Goal: Transaction & Acquisition: Obtain resource

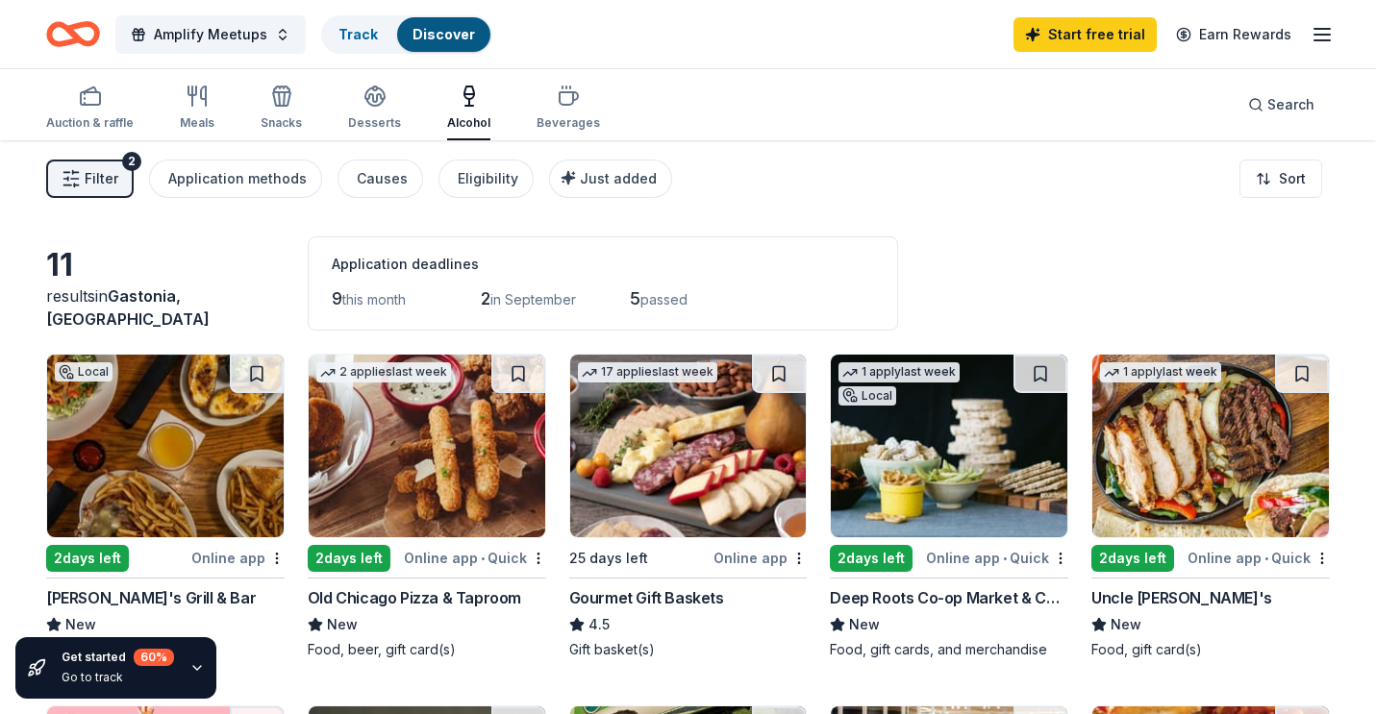
click at [71, 37] on icon "Home" at bounding box center [73, 34] width 54 height 45
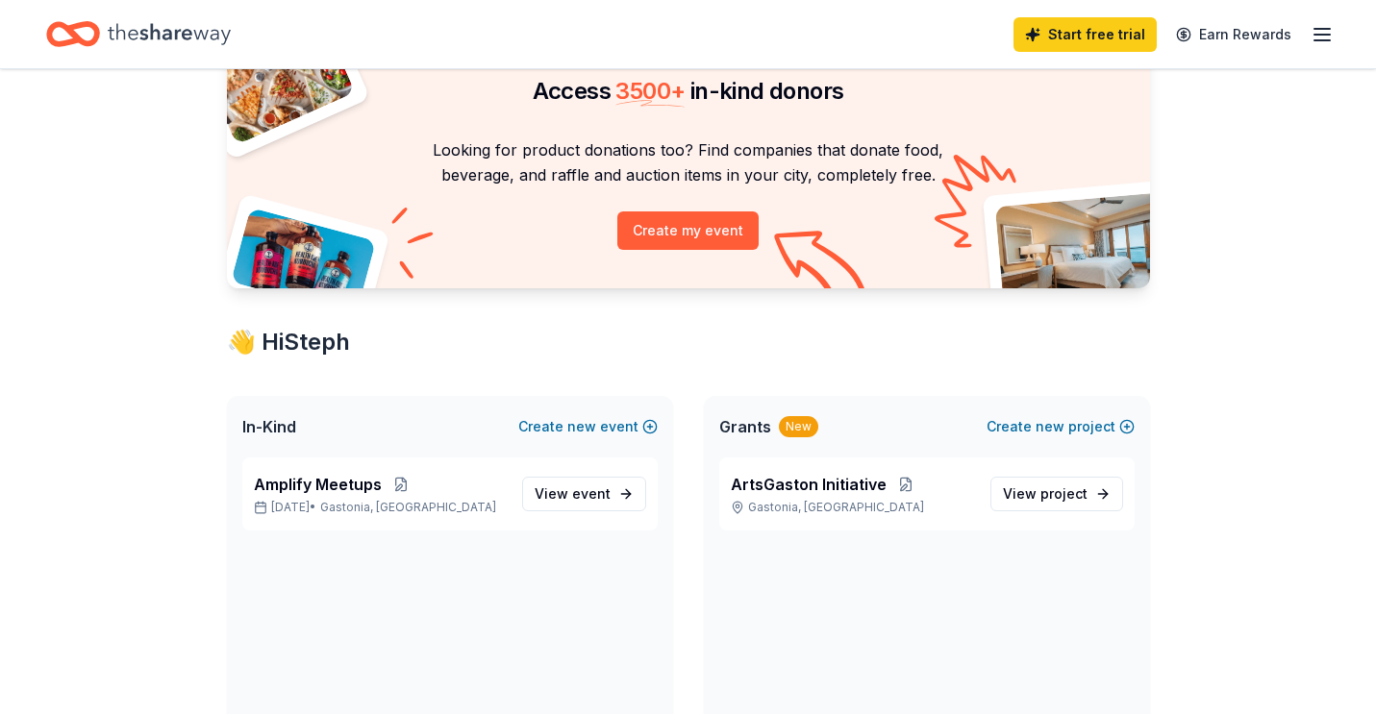
scroll to position [99, 0]
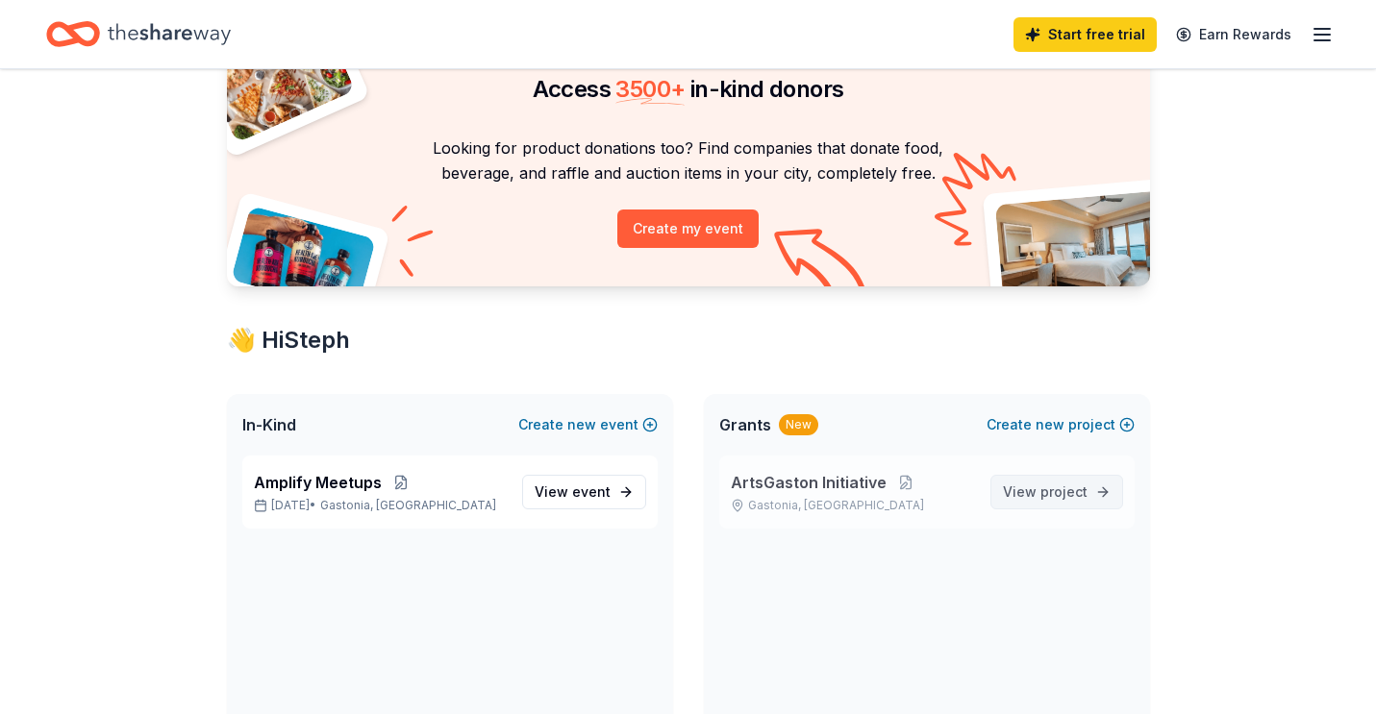
click at [1038, 491] on span "View project" at bounding box center [1045, 492] width 85 height 23
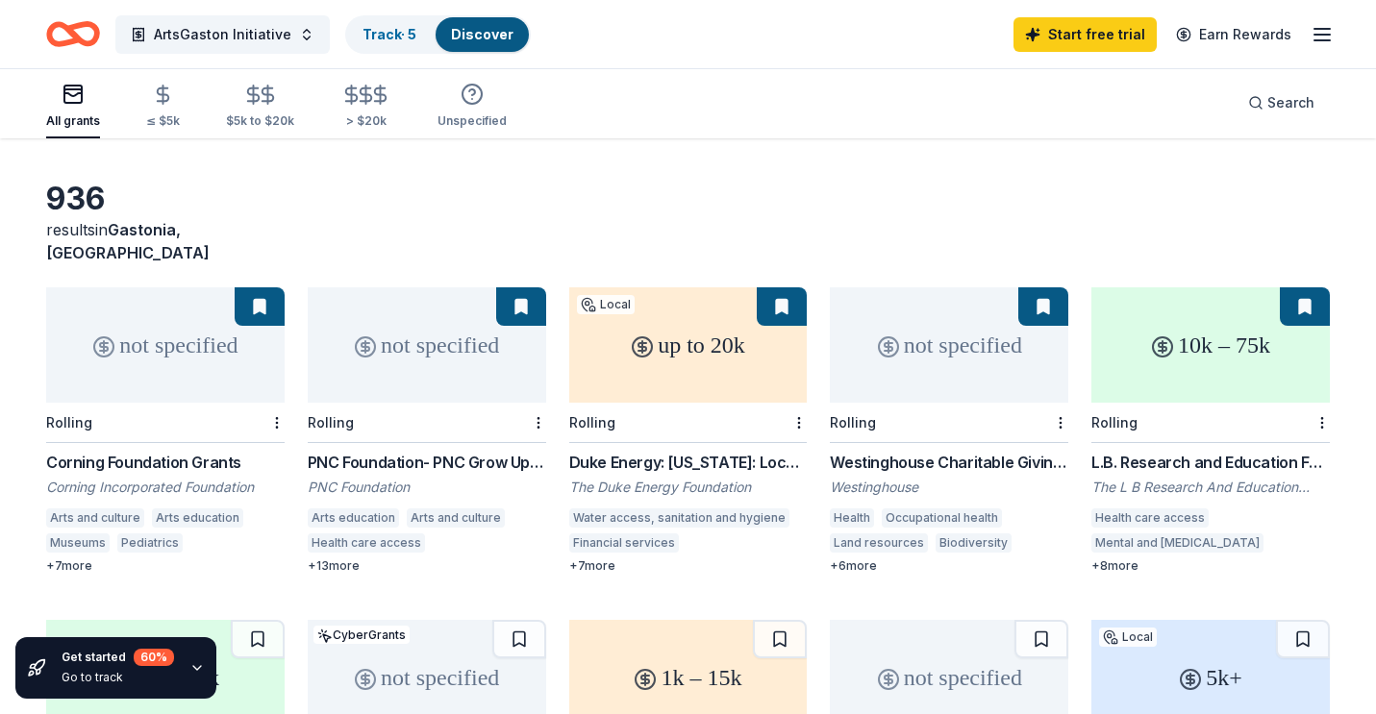
scroll to position [65, 0]
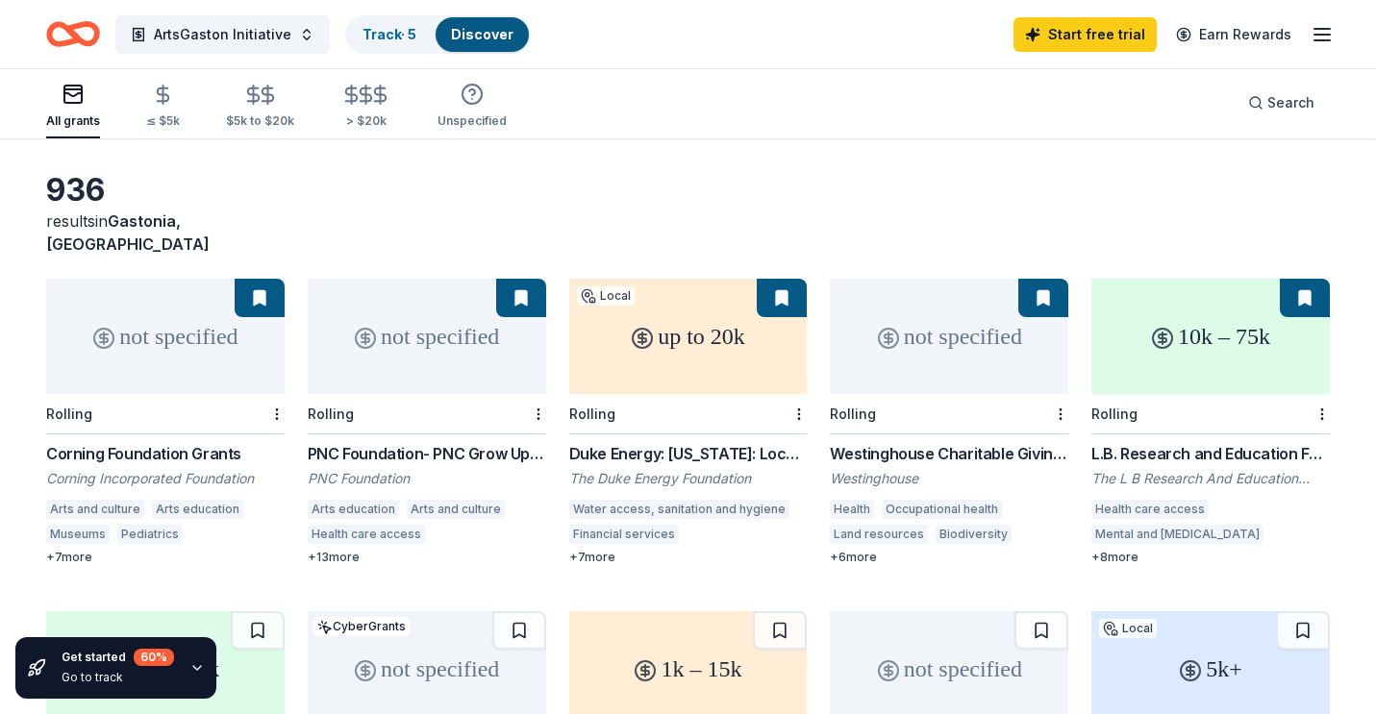
click at [415, 361] on div "not specified" at bounding box center [427, 336] width 238 height 115
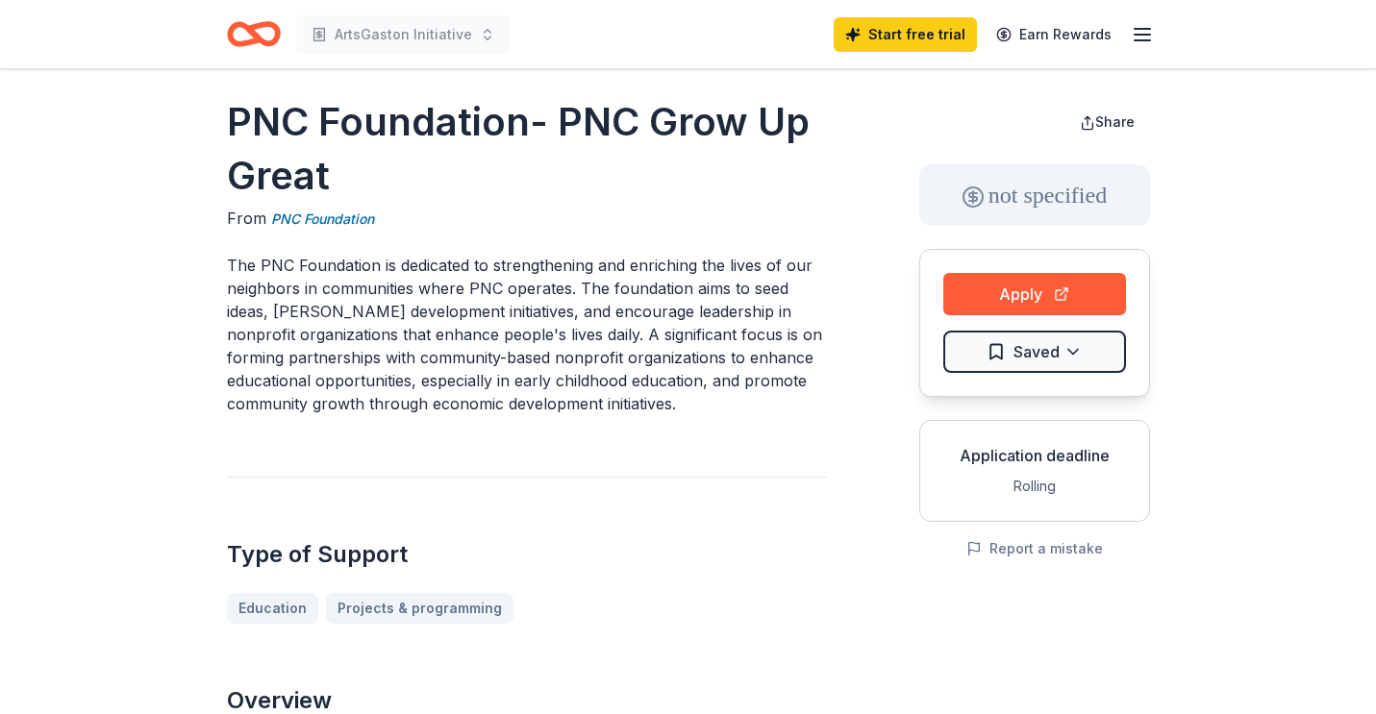
scroll to position [15, 0]
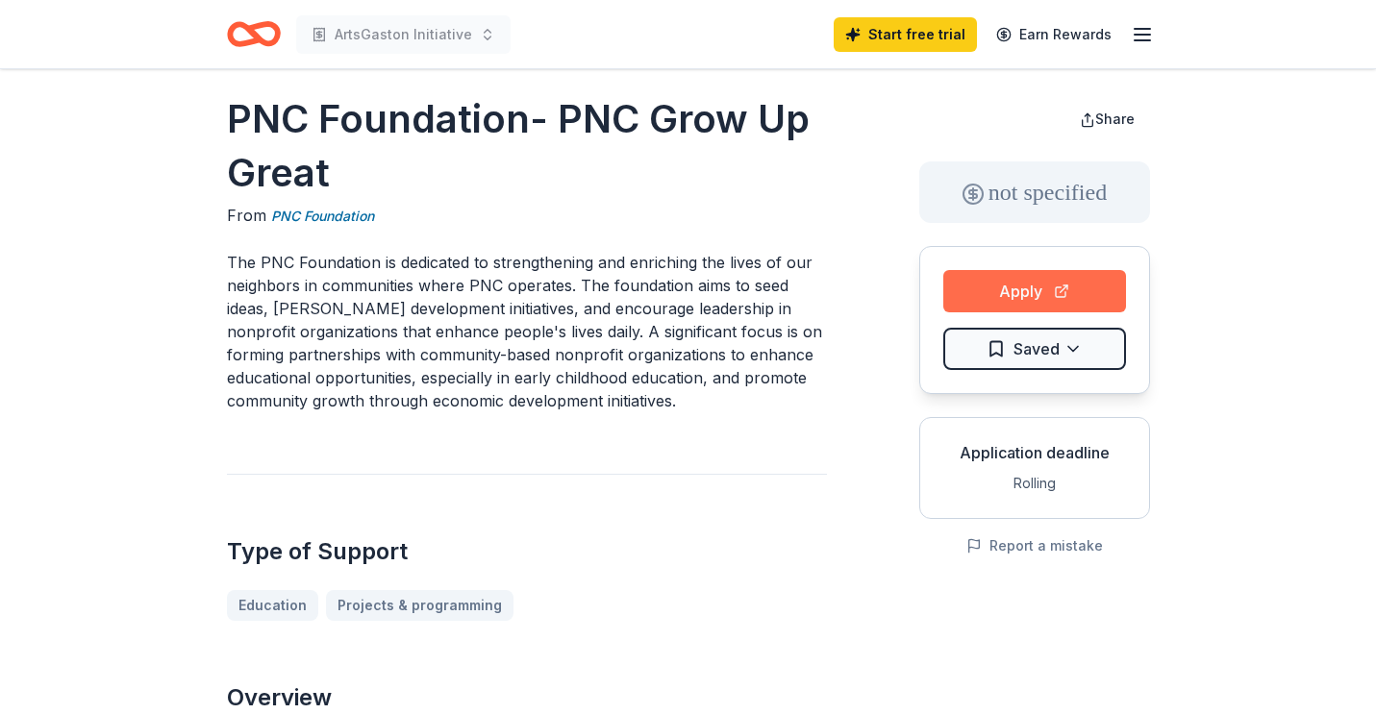
click at [1001, 296] on button "Apply" at bounding box center [1034, 291] width 183 height 42
